Goal: Task Accomplishment & Management: Manage account settings

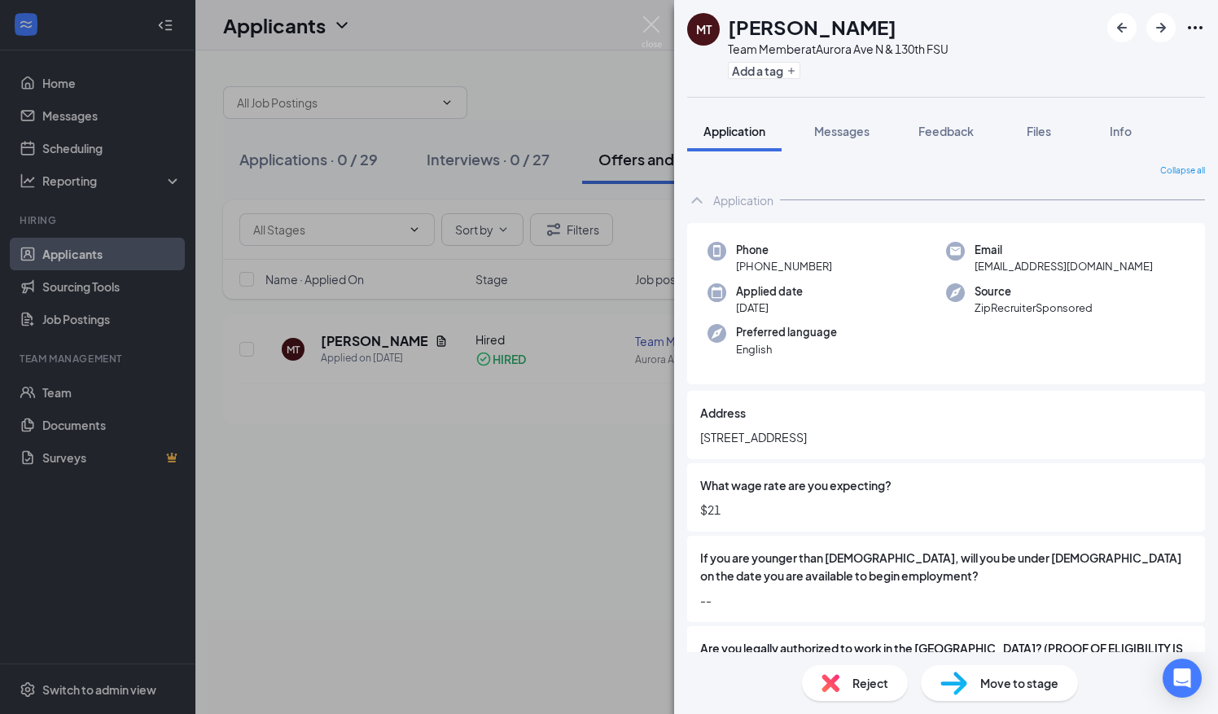
scroll to position [1341, 0]
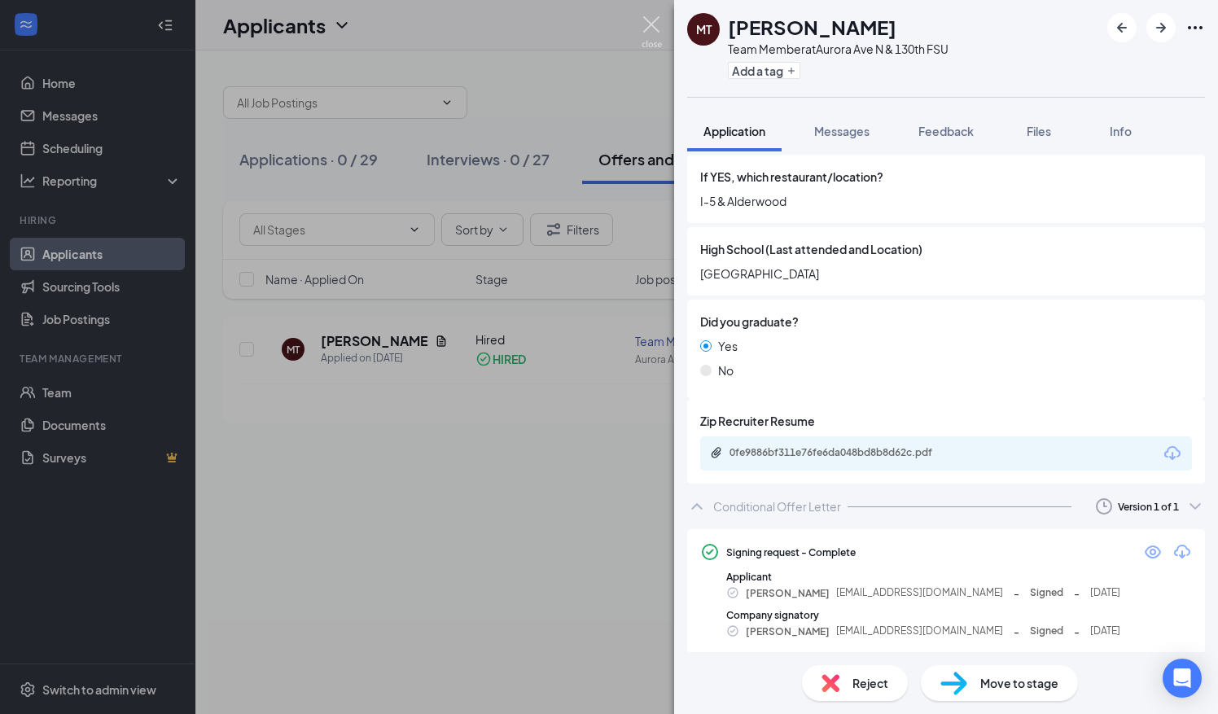
click at [650, 34] on img at bounding box center [652, 32] width 20 height 32
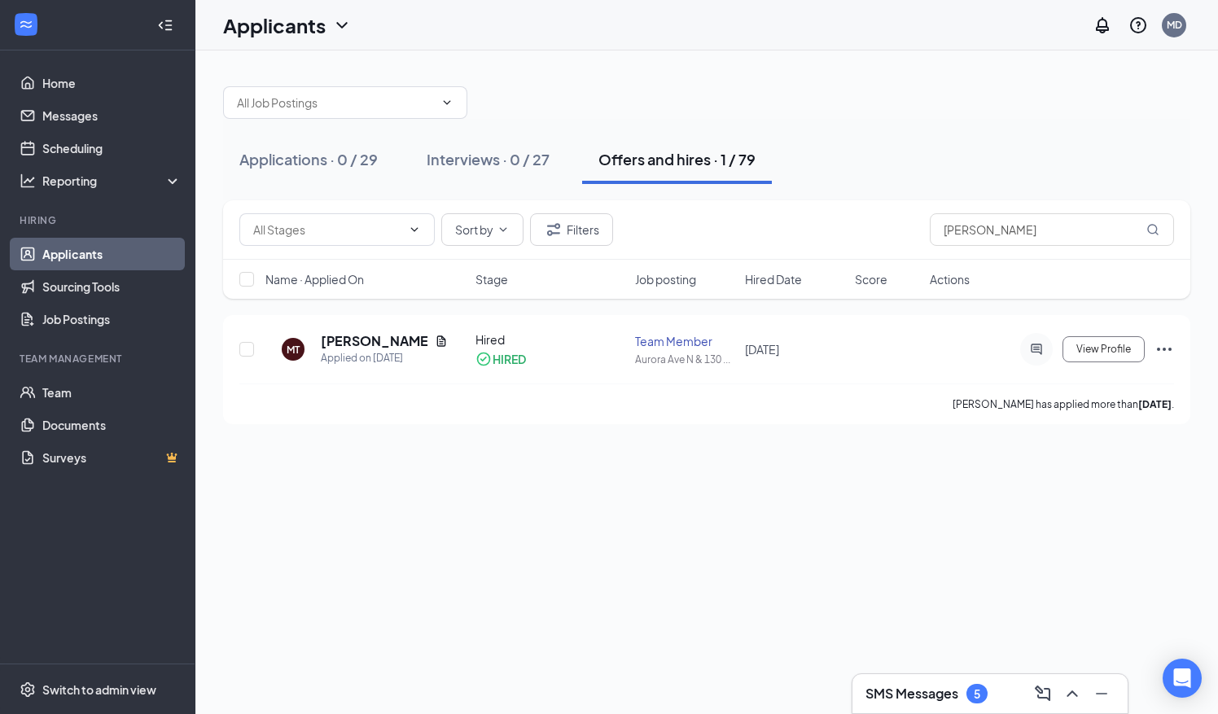
click at [910, 692] on h3 "SMS Messages" at bounding box center [912, 694] width 93 height 18
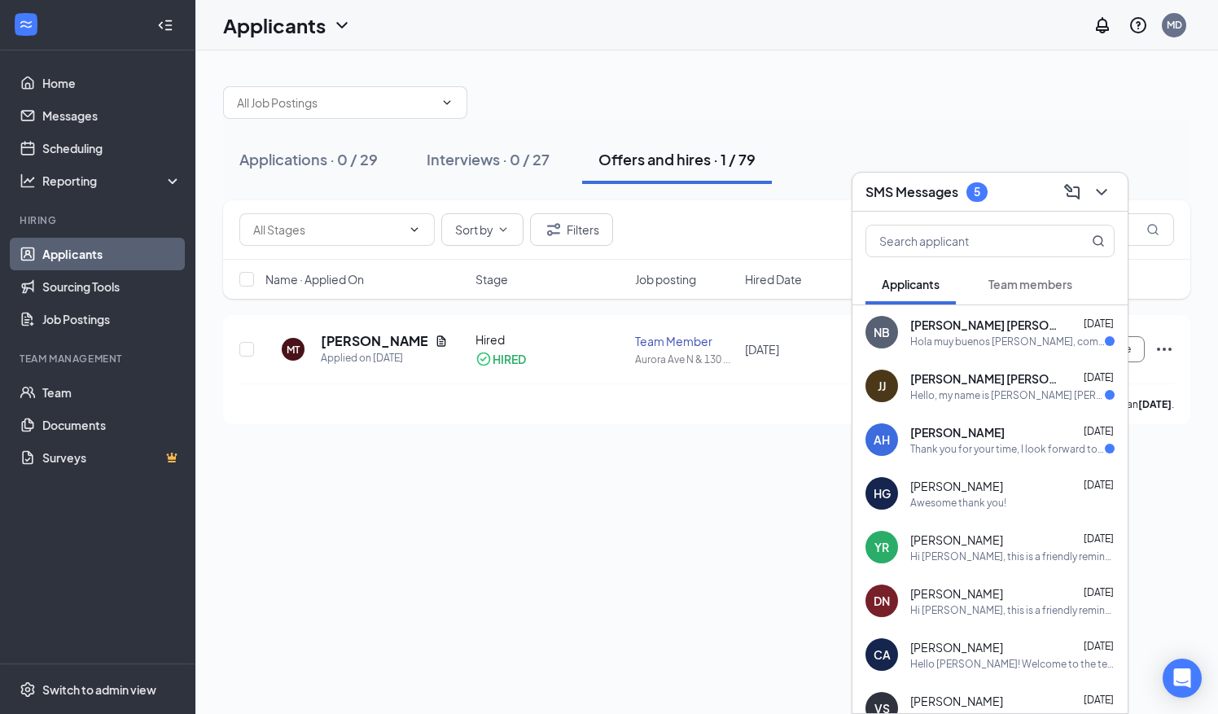
click at [1062, 294] on button "Team members" at bounding box center [1031, 284] width 116 height 41
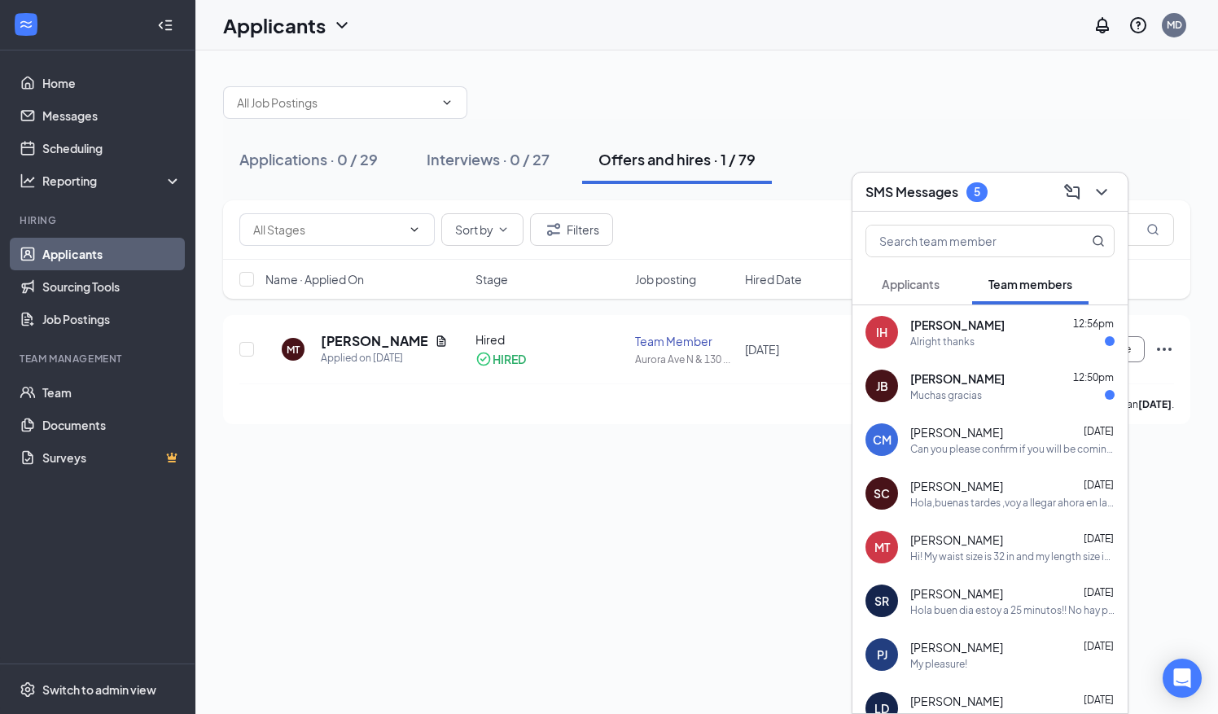
click at [921, 402] on div "Muchas gracias" at bounding box center [947, 396] width 72 height 14
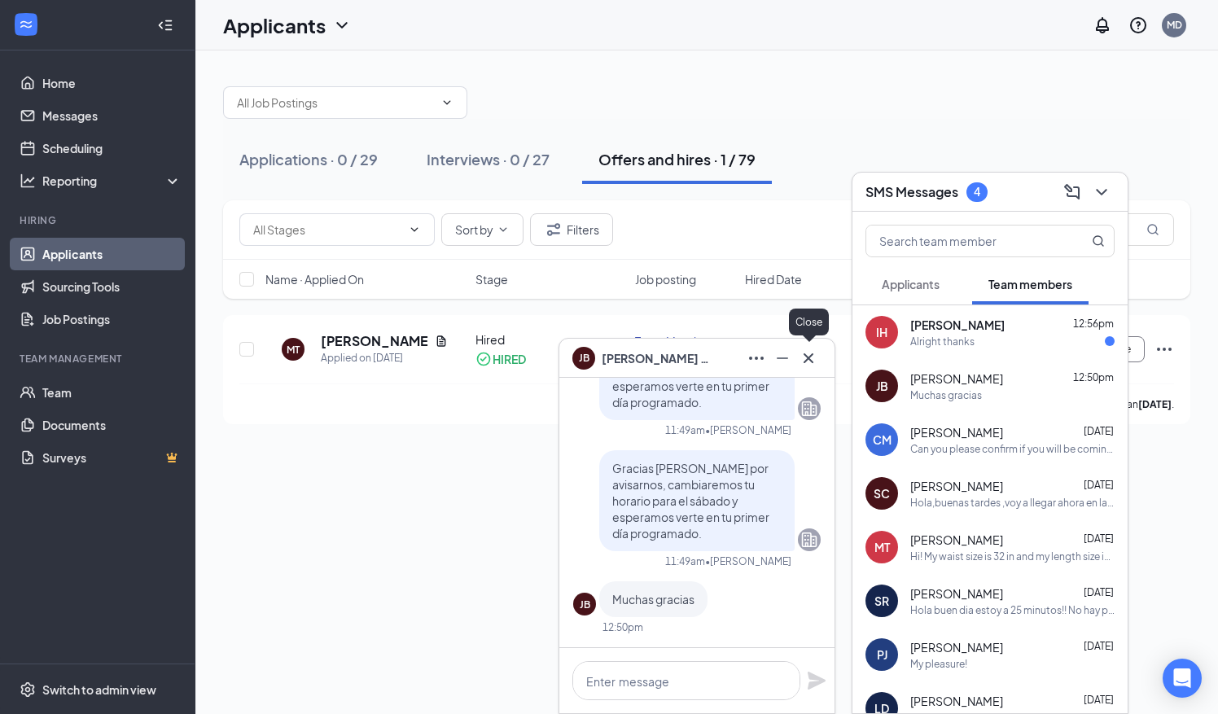
click at [811, 358] on icon "Cross" at bounding box center [809, 359] width 20 height 20
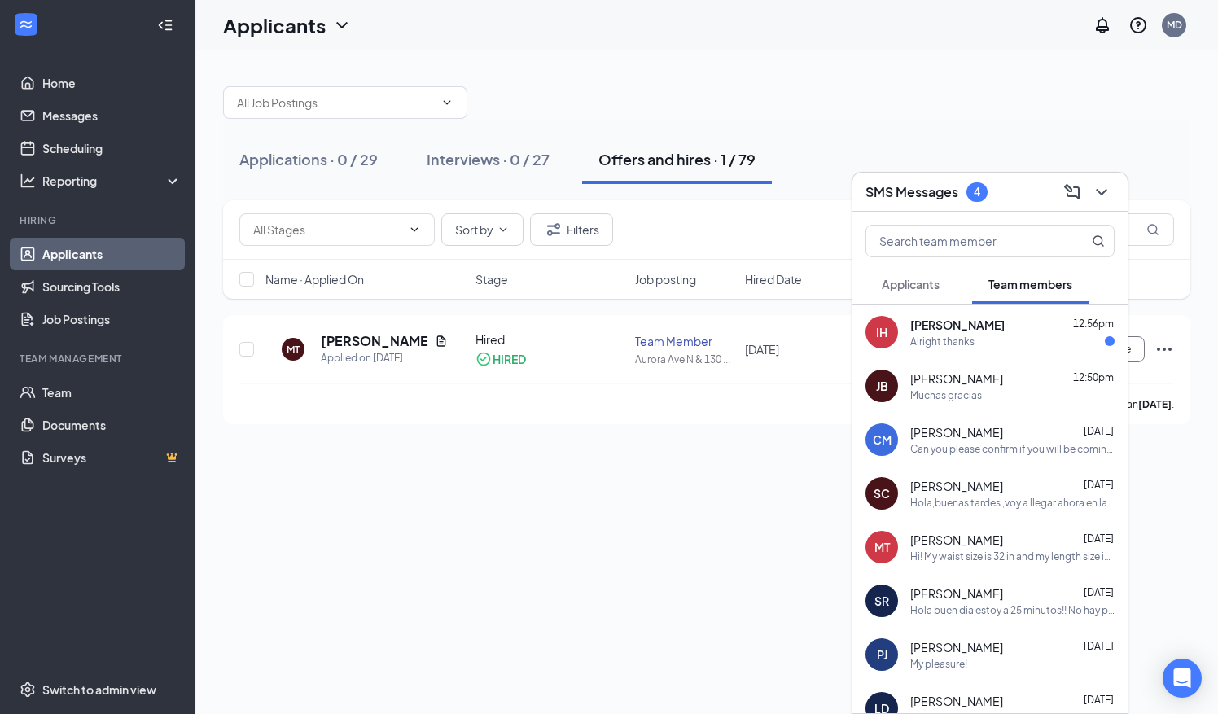
click at [943, 350] on div "IH [PERSON_NAME] 12:56pm Alright thanks" at bounding box center [990, 332] width 275 height 54
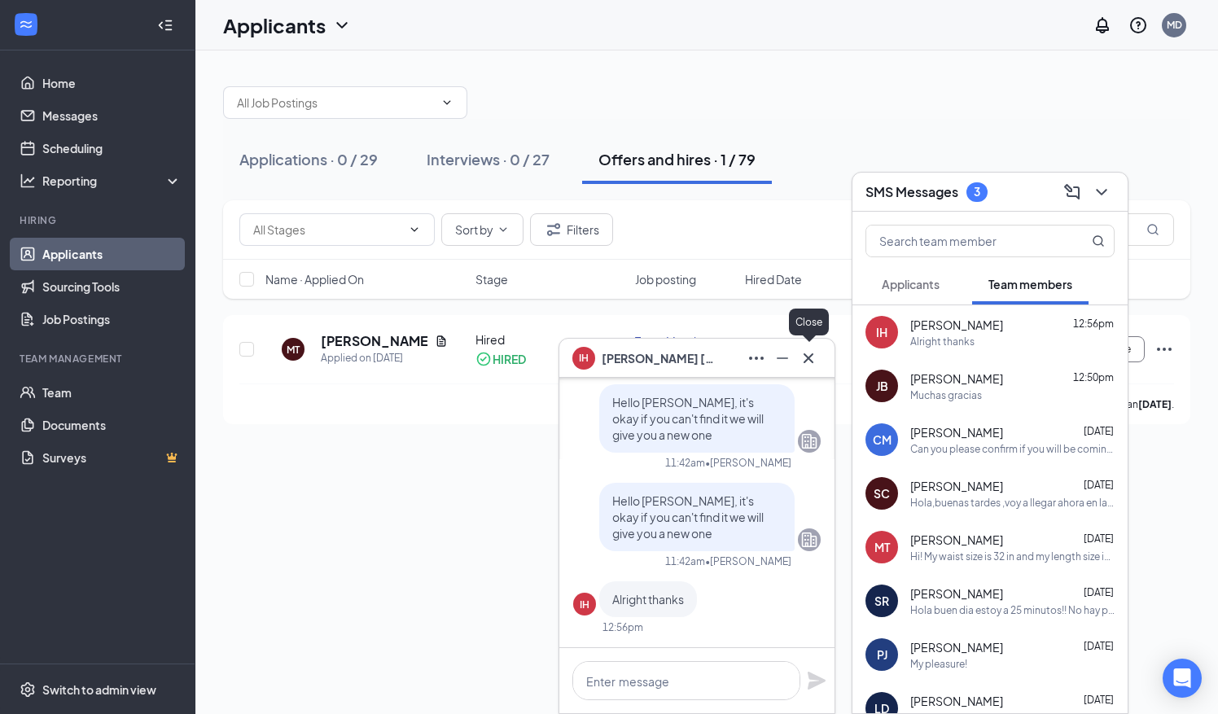
click at [806, 357] on icon "Cross" at bounding box center [809, 358] width 10 height 10
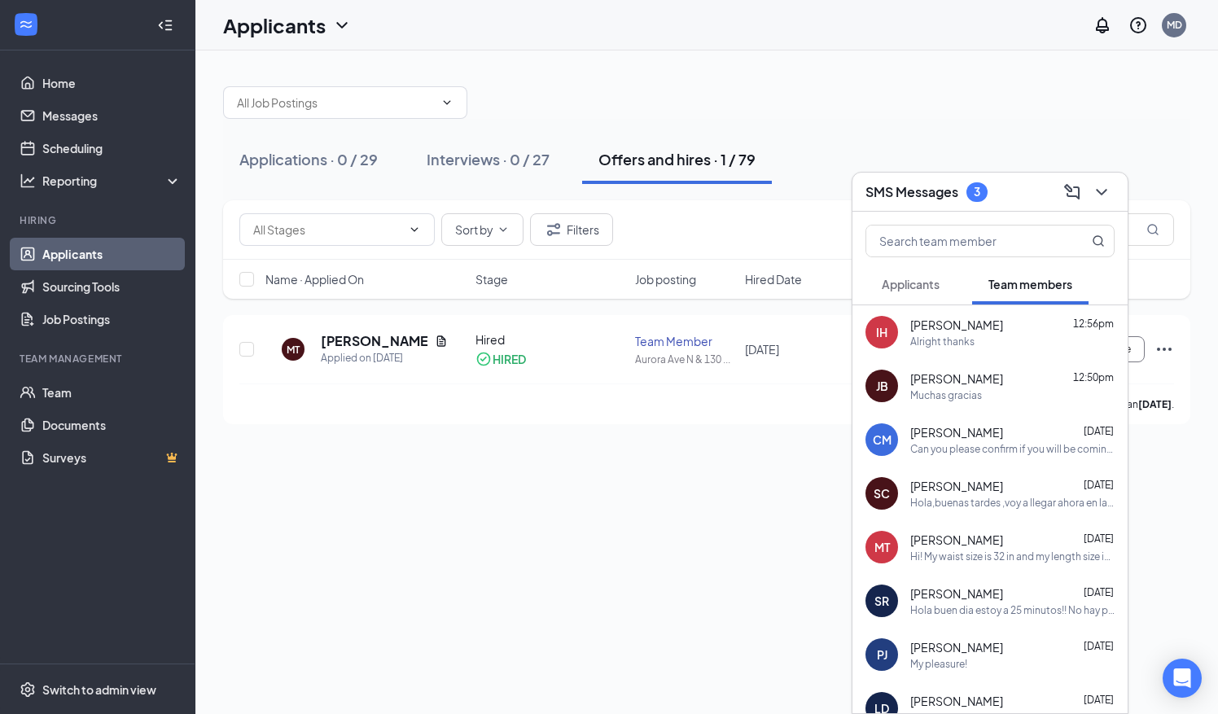
click at [909, 283] on span "Applicants" at bounding box center [911, 284] width 58 height 15
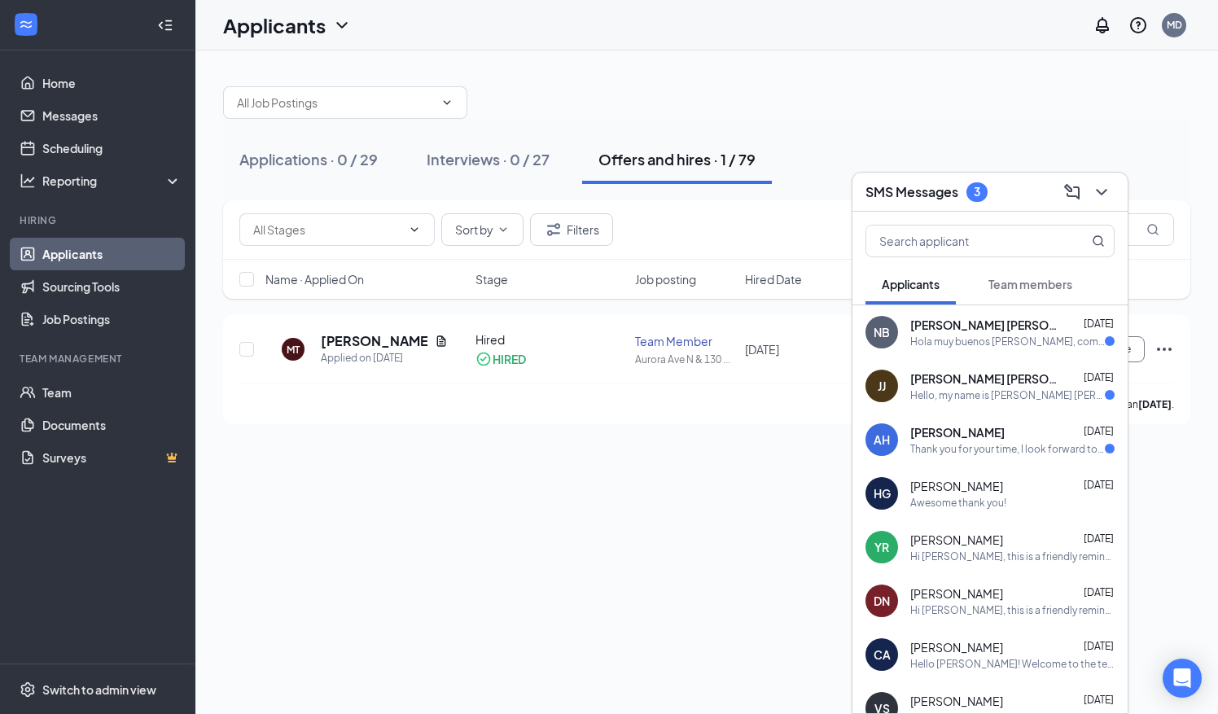
click at [992, 264] on div at bounding box center [990, 238] width 275 height 52
click at [999, 282] on span "Team members" at bounding box center [1031, 284] width 84 height 15
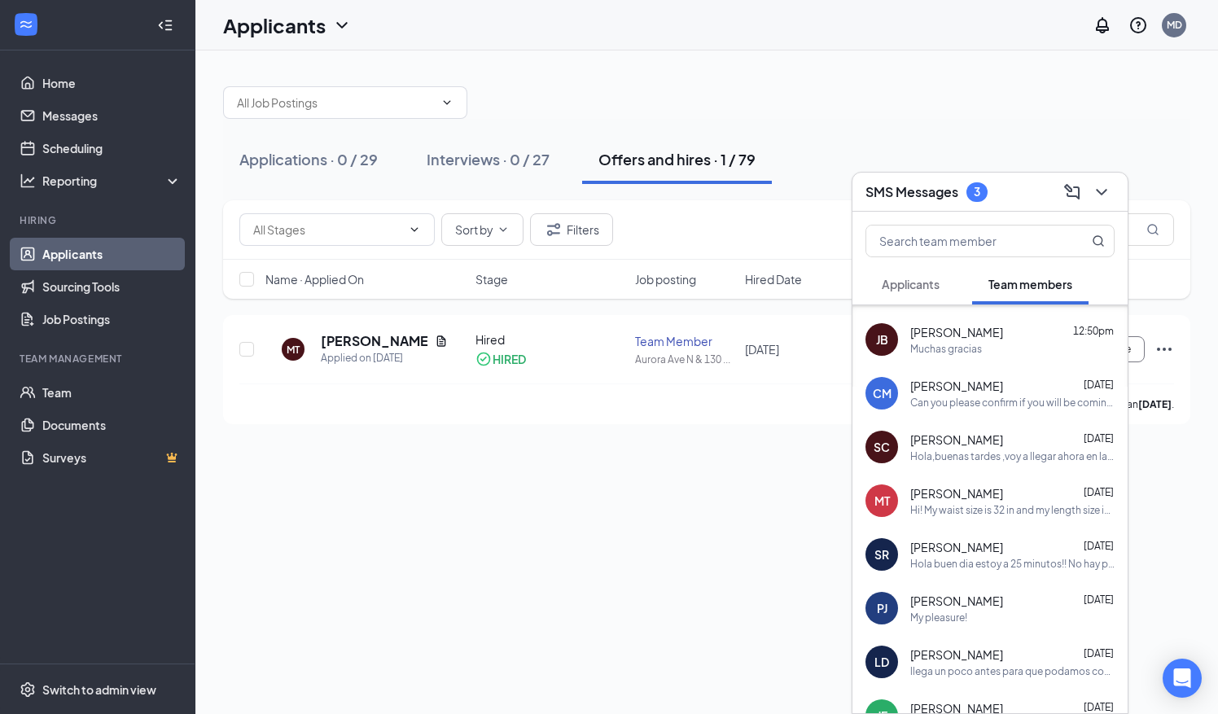
scroll to position [49, 0]
click at [973, 393] on div "Can you please confirm if you will be coming in [DATE]?" at bounding box center [1013, 400] width 204 height 14
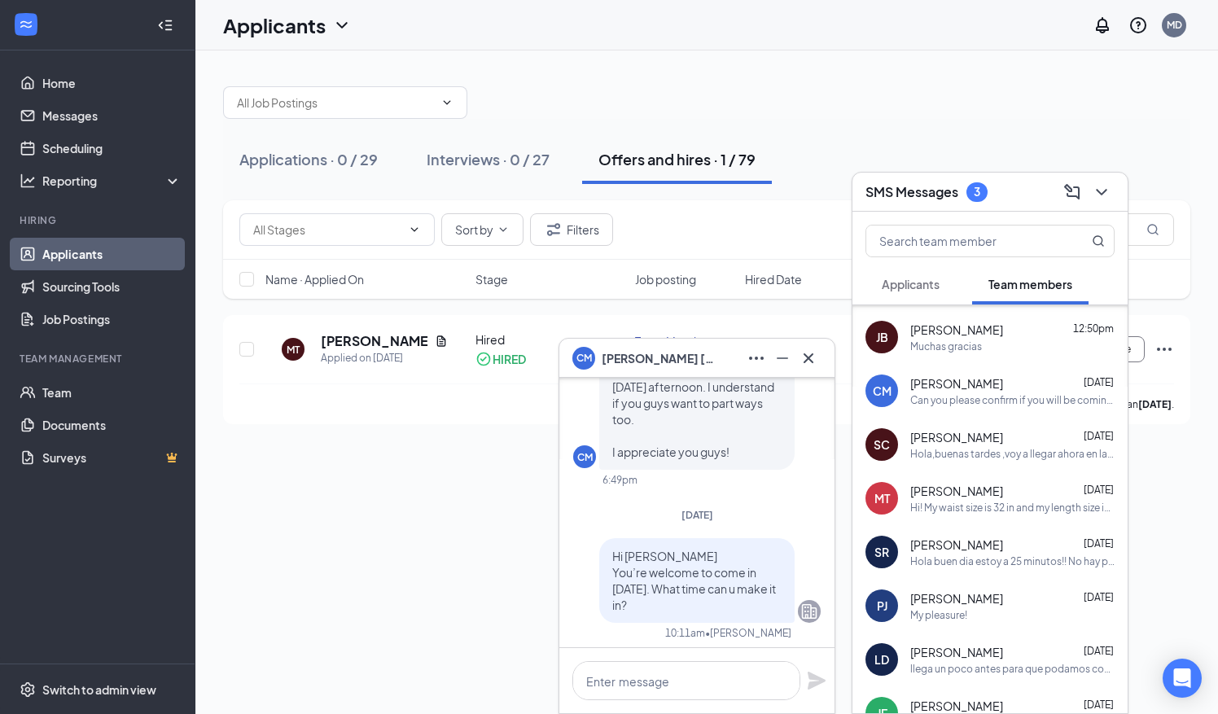
scroll to position [0, 0]
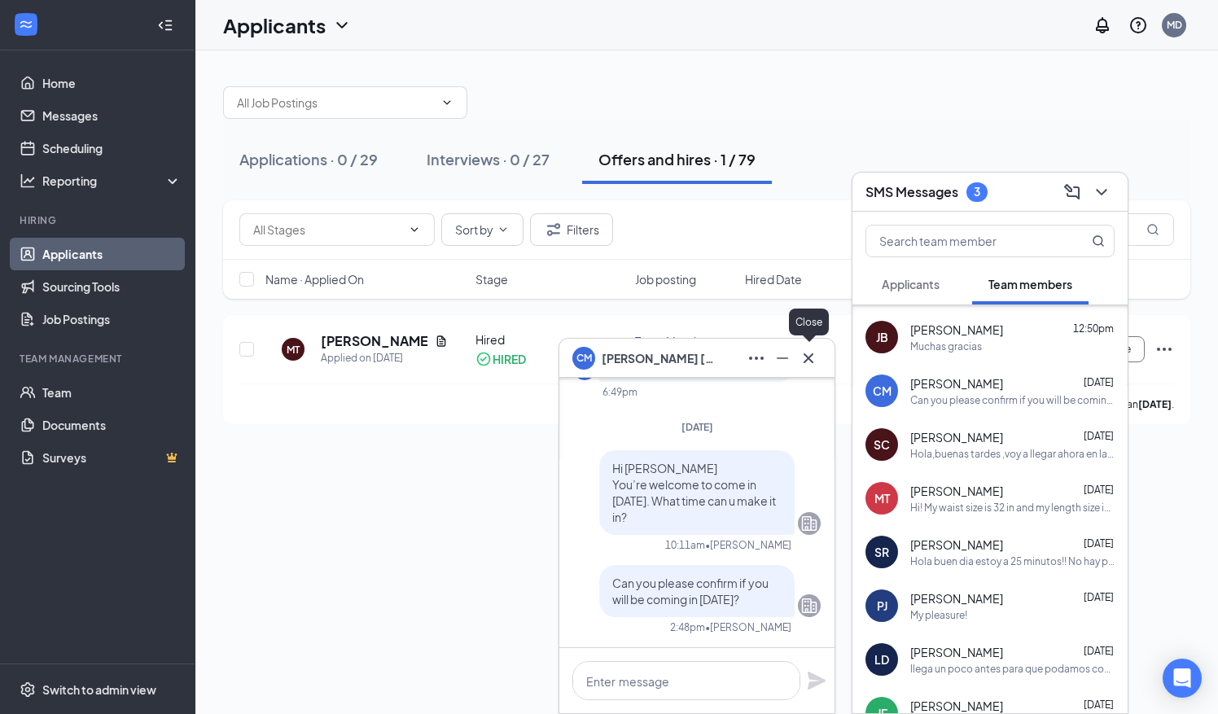
click at [811, 353] on icon "Cross" at bounding box center [809, 359] width 20 height 20
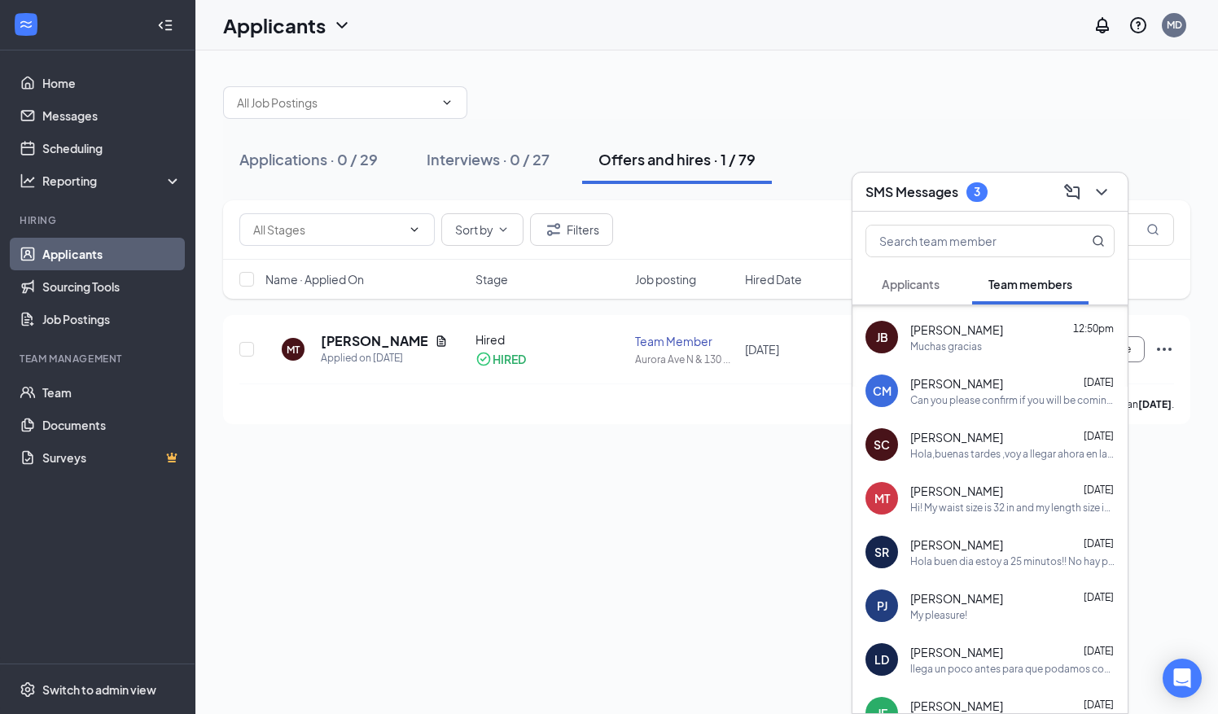
click at [919, 272] on button "Applicants" at bounding box center [911, 284] width 90 height 41
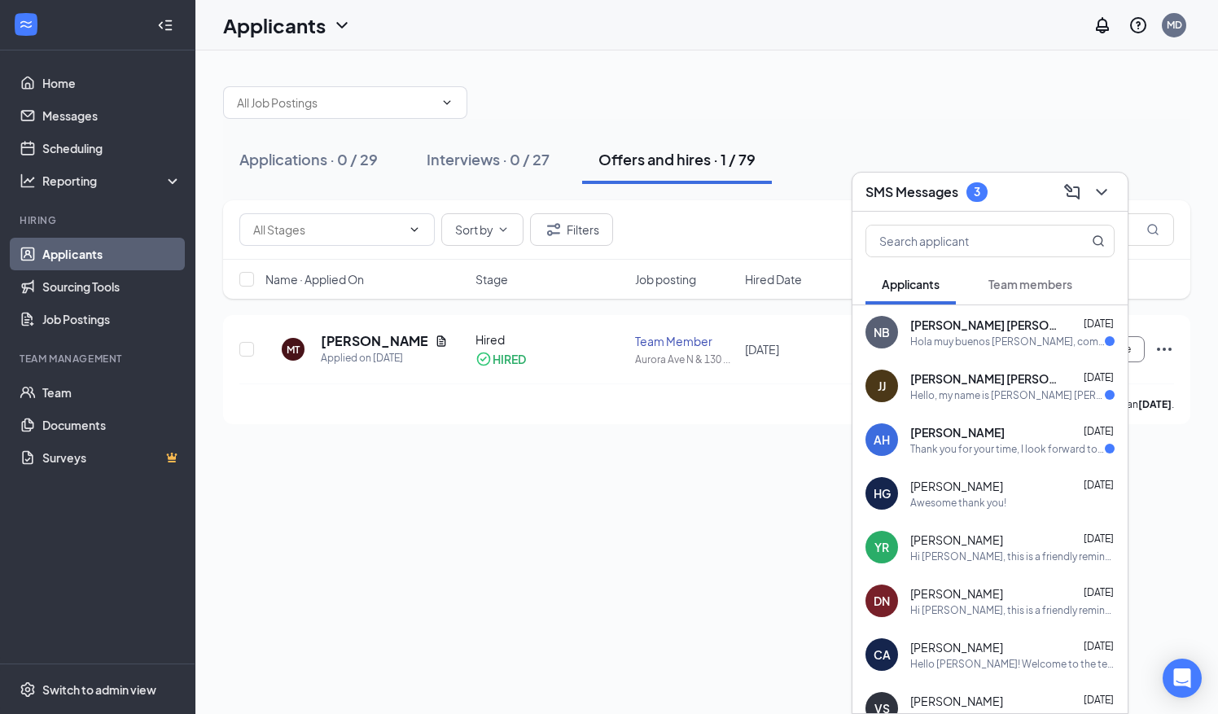
click at [1040, 285] on span "Team members" at bounding box center [1031, 284] width 84 height 15
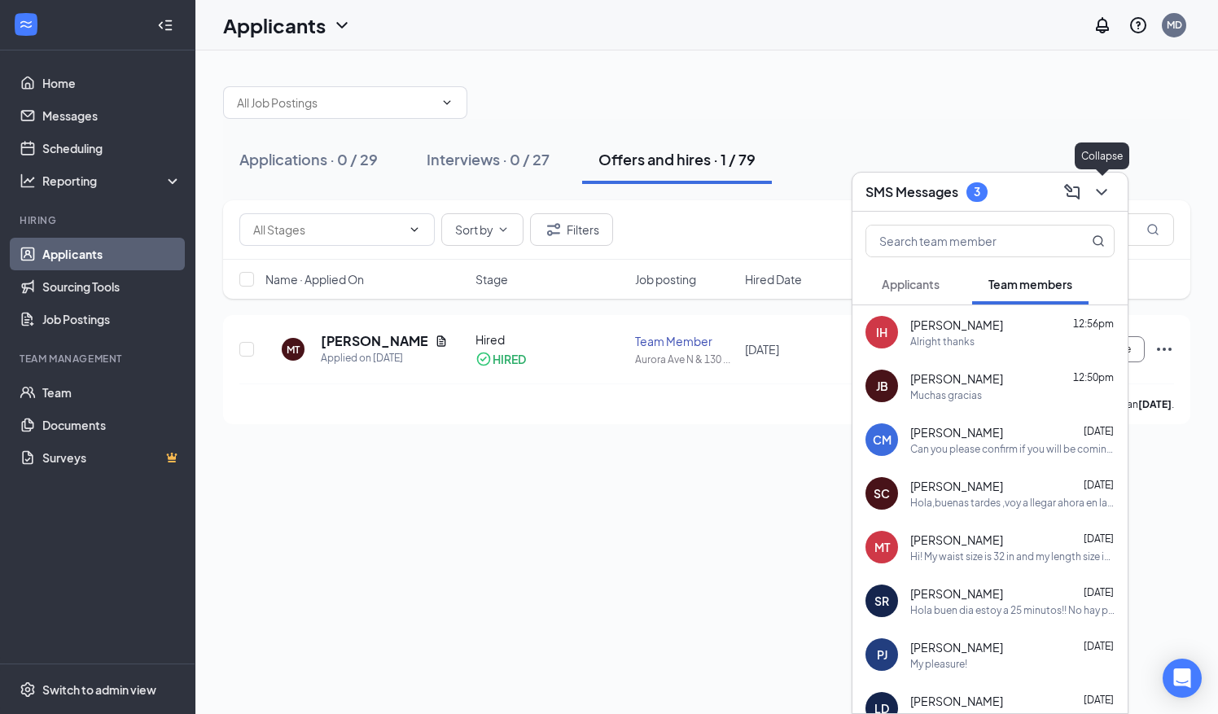
click at [1111, 191] on icon "ChevronDown" at bounding box center [1102, 192] width 20 height 20
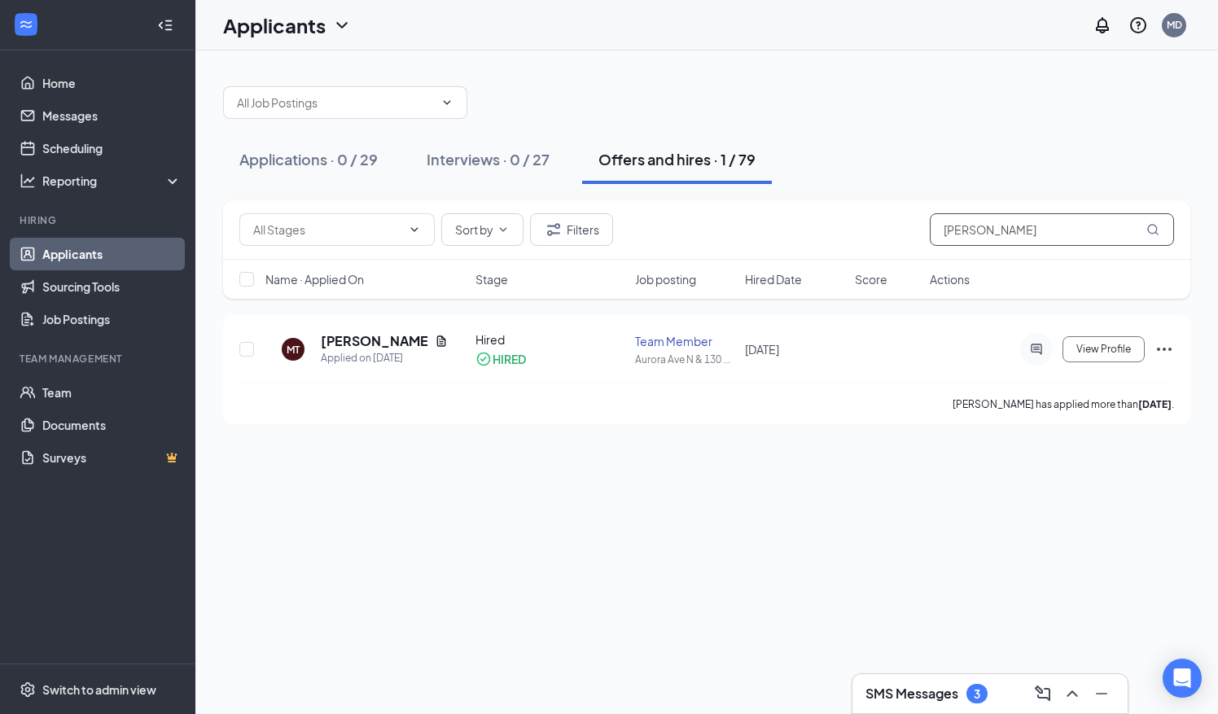
drag, startPoint x: 1002, startPoint y: 238, endPoint x: 823, endPoint y: 244, distance: 179.3
click at [823, 244] on div "Sort by Filters [PERSON_NAME]" at bounding box center [706, 229] width 935 height 33
type input "[PERSON_NAME]"
click at [364, 342] on h5 "[PERSON_NAME]" at bounding box center [375, 341] width 108 height 18
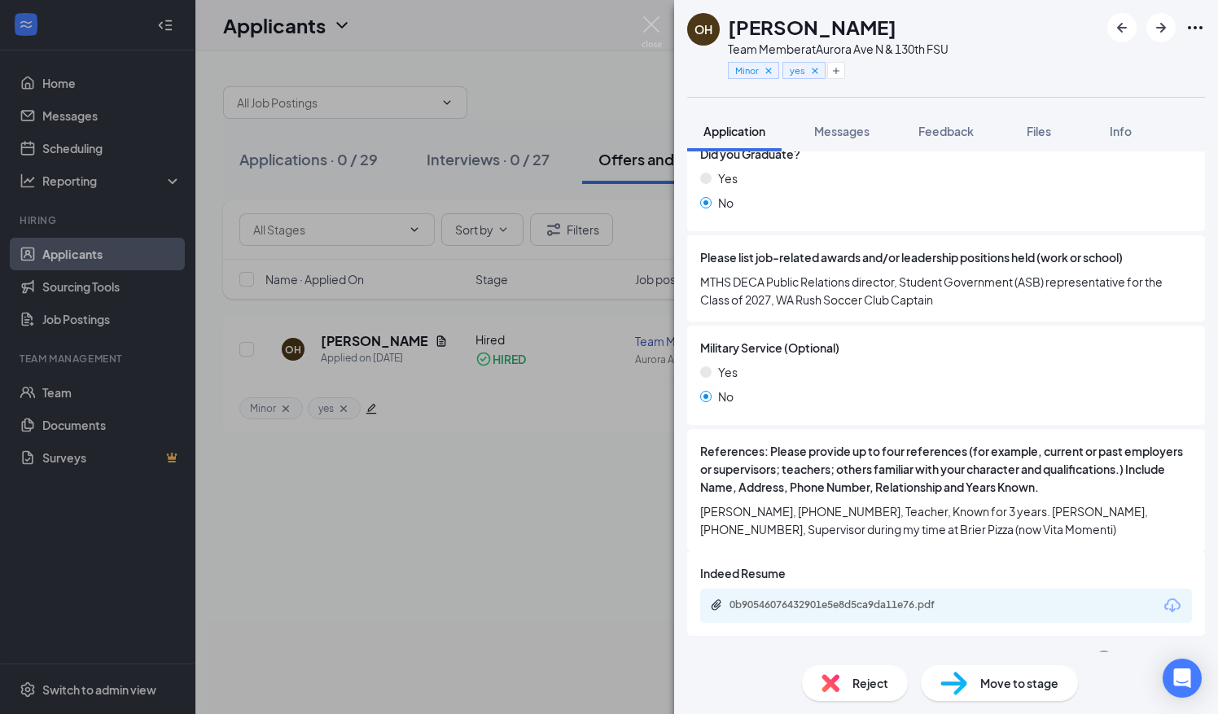
scroll to position [1886, 0]
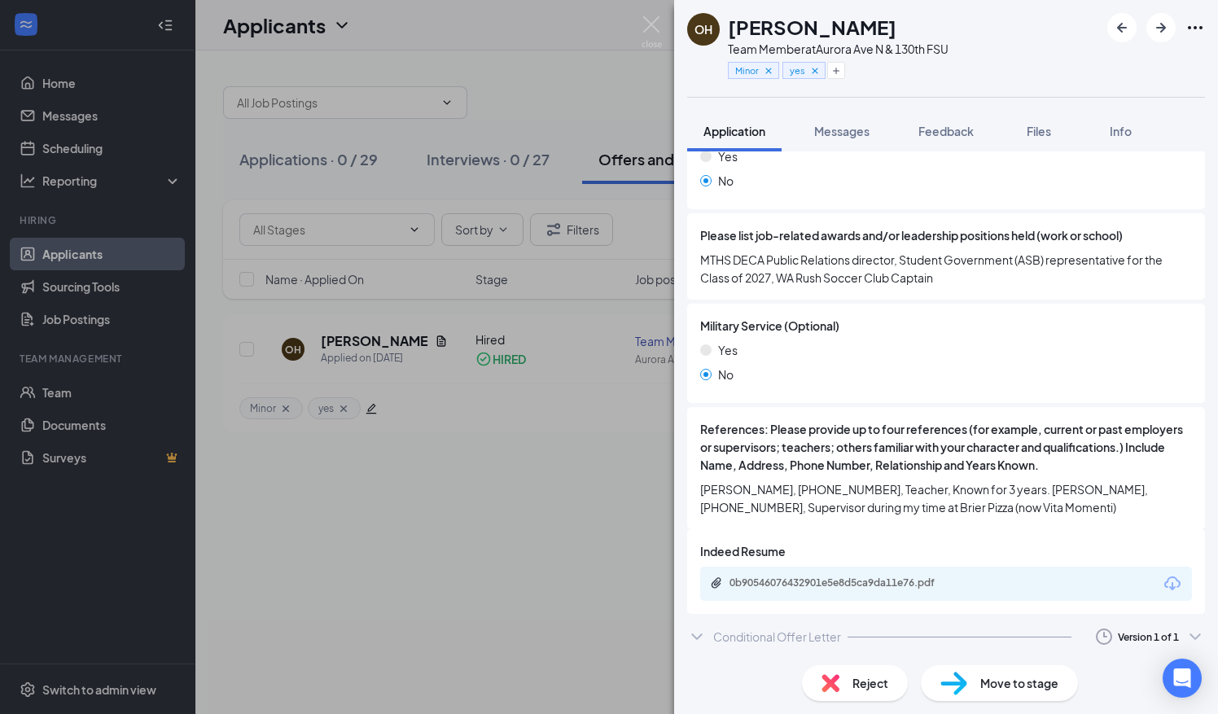
click at [772, 640] on div "Conditional Offer Letter" at bounding box center [778, 637] width 128 height 16
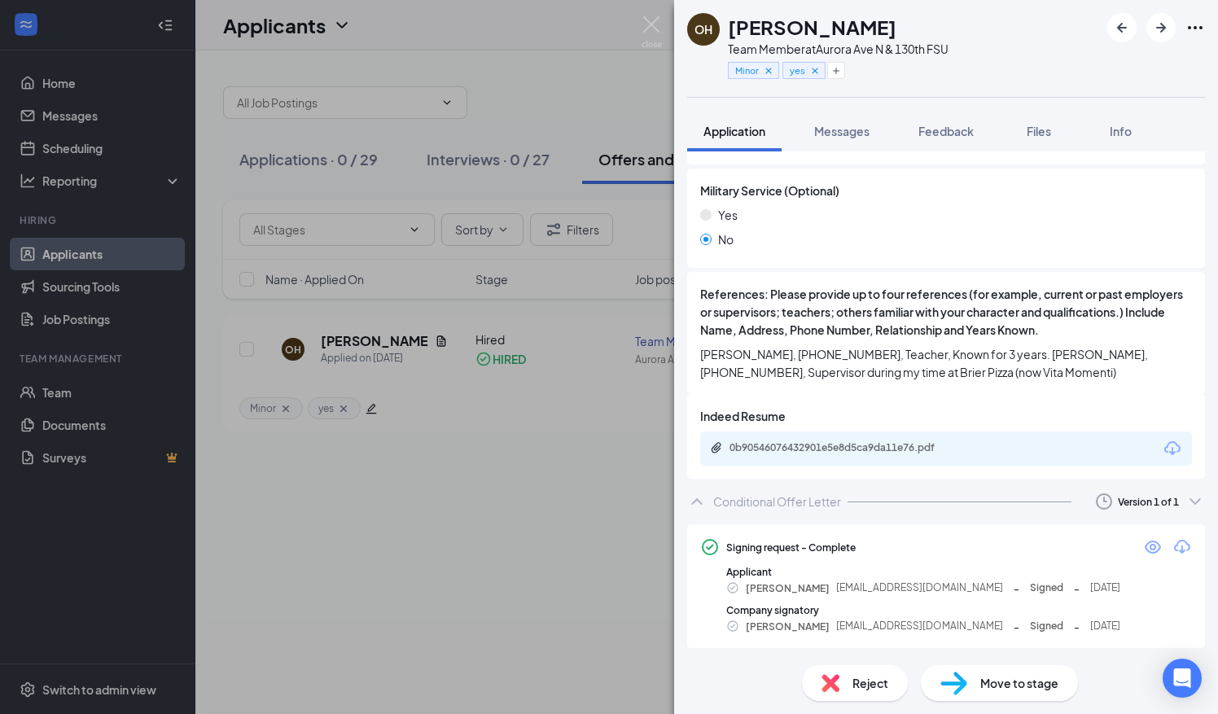
scroll to position [2023, 0]
click at [1136, 556] on div "Signing request - Complete Applicant [PERSON_NAME] [EMAIL_ADDRESS][DOMAIN_NAME]…" at bounding box center [946, 585] width 518 height 124
click at [1144, 553] on icon "Eye" at bounding box center [1154, 546] width 20 height 20
